Goal: Navigation & Orientation: Find specific page/section

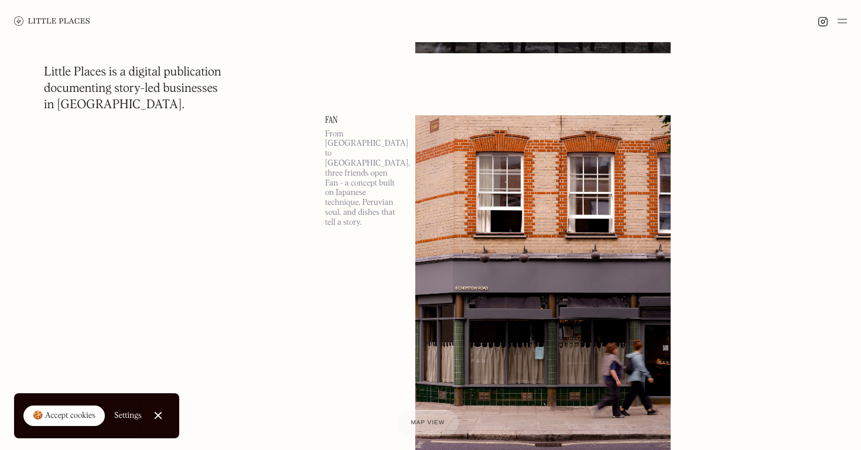
scroll to position [1284, 0]
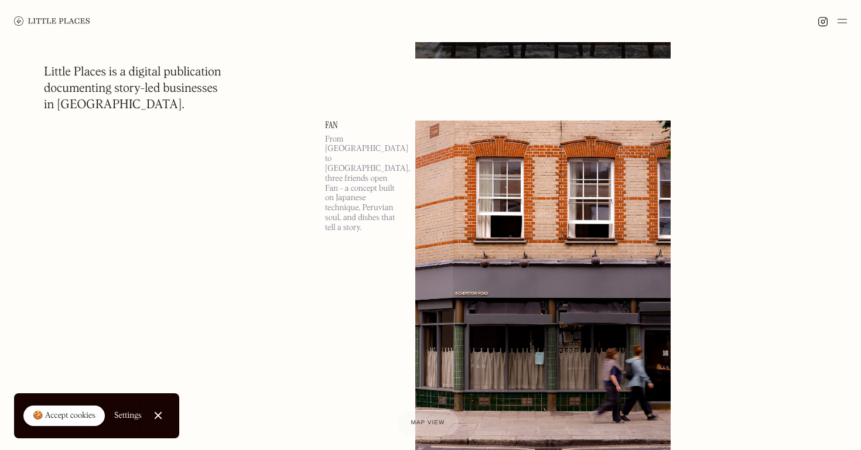
click at [329, 122] on link "Fan" at bounding box center [363, 125] width 76 height 9
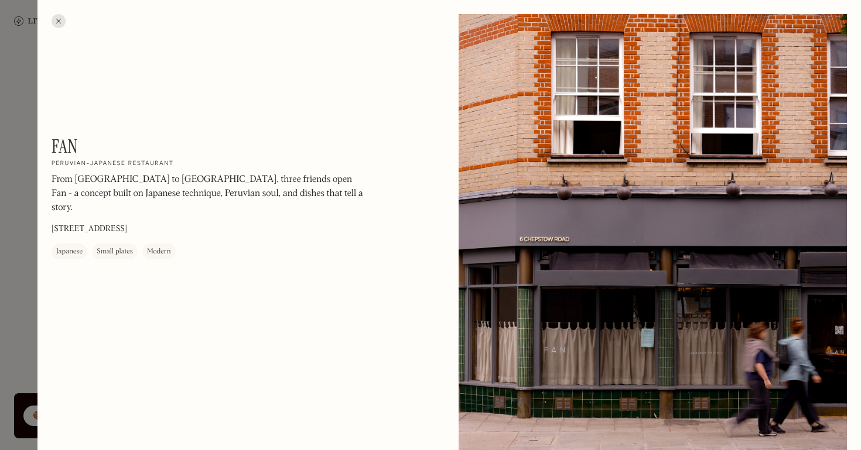
click at [61, 20] on div at bounding box center [59, 21] width 14 height 14
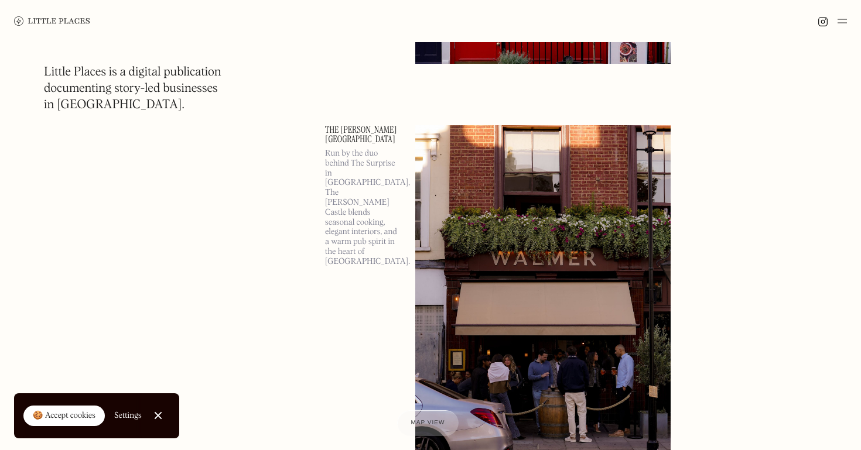
scroll to position [2146, 0]
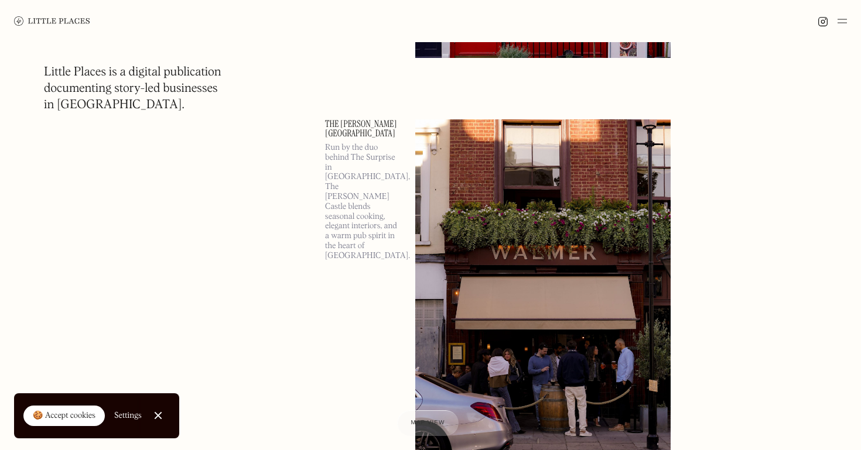
click at [844, 26] on img at bounding box center [841, 21] width 9 height 14
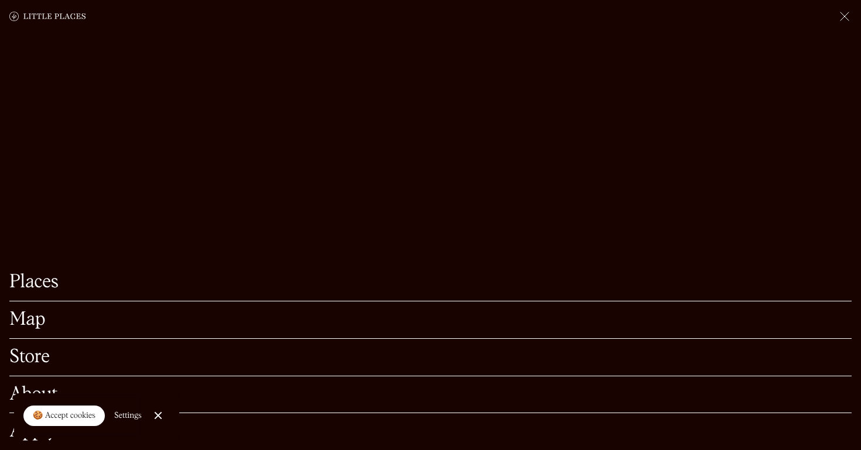
click at [23, 323] on link "Map" at bounding box center [430, 320] width 842 height 18
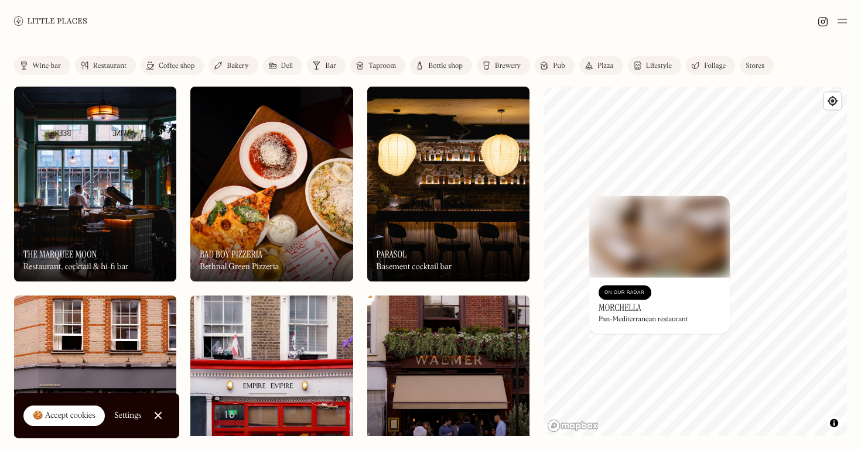
click at [627, 309] on h3 "Morchella" at bounding box center [620, 307] width 43 height 11
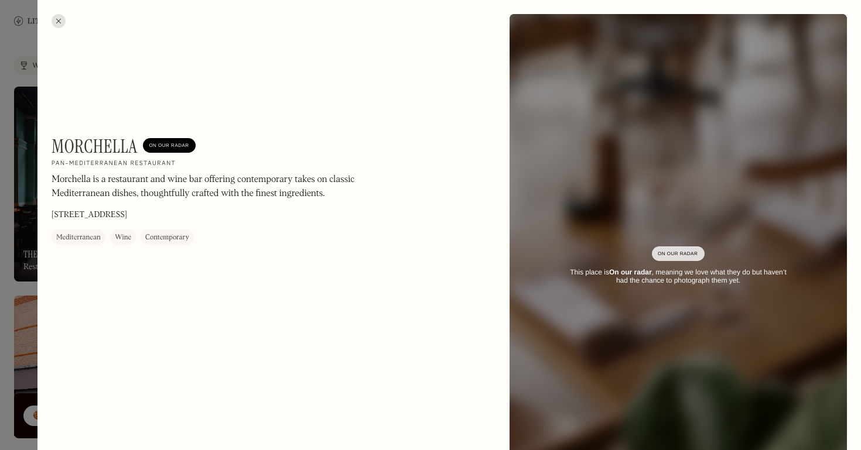
click at [58, 18] on div at bounding box center [59, 21] width 14 height 14
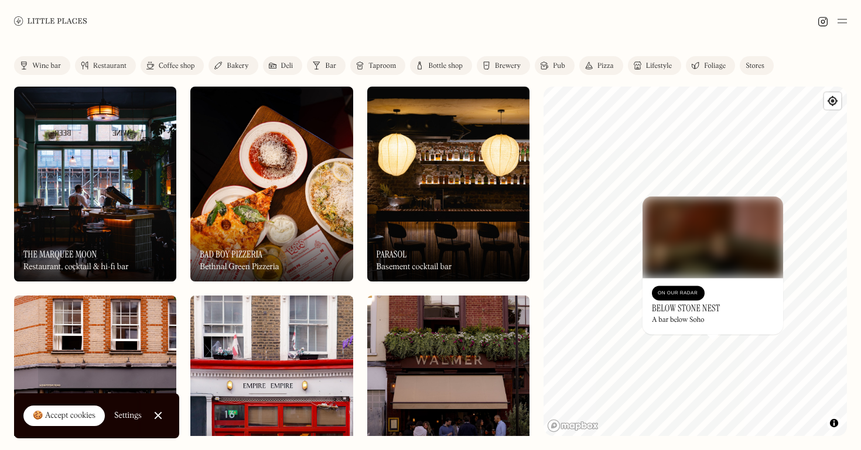
click at [700, 332] on div "On Our Radar Below Stone Nest A bar below Soho" at bounding box center [712, 306] width 141 height 56
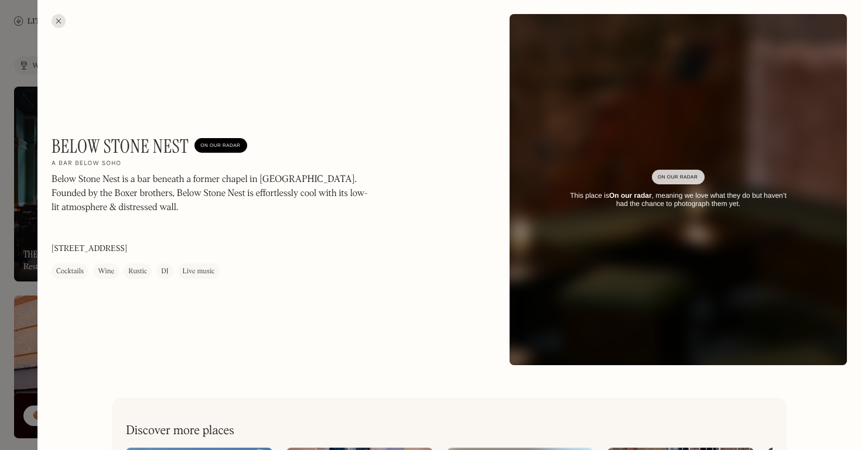
click at [56, 18] on div at bounding box center [59, 21] width 14 height 14
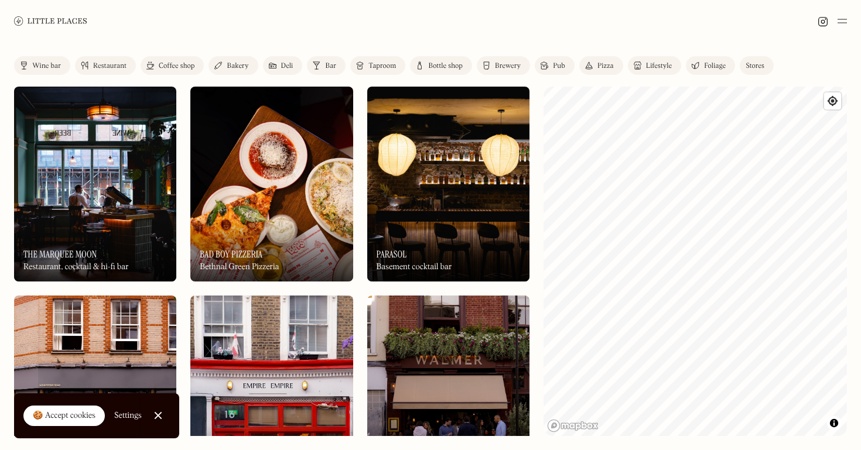
click at [498, 296] on div "Label Wine bar Restaurant Coffee shop Bakery Deli Bar Taproom Bottle shop Brewe…" at bounding box center [430, 246] width 861 height 408
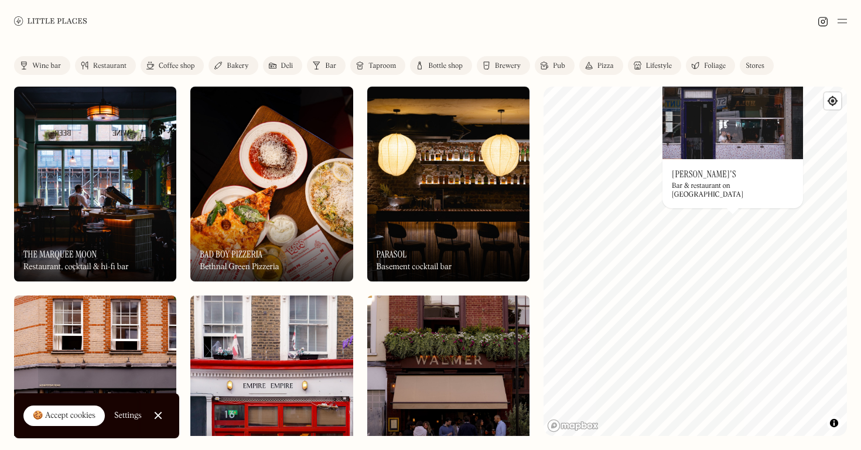
click at [688, 180] on h3 "[PERSON_NAME]'s" at bounding box center [704, 174] width 64 height 11
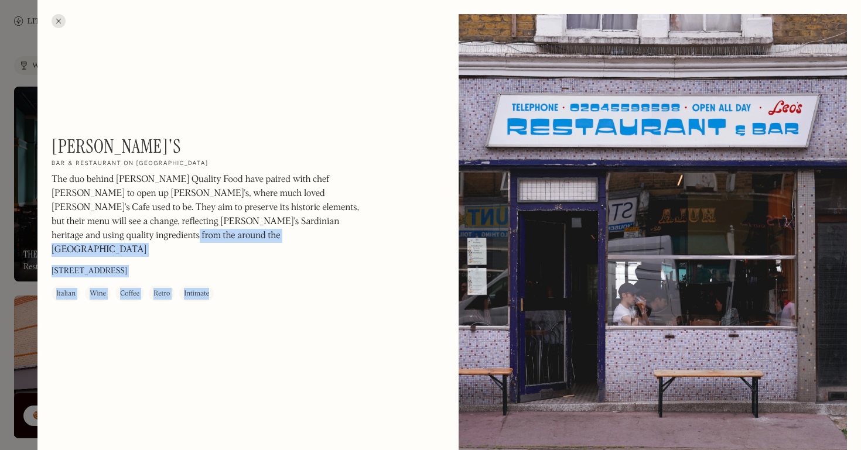
drag, startPoint x: 688, startPoint y: 183, endPoint x: 266, endPoint y: 227, distance: 424.4
